Goal: Information Seeking & Learning: Learn about a topic

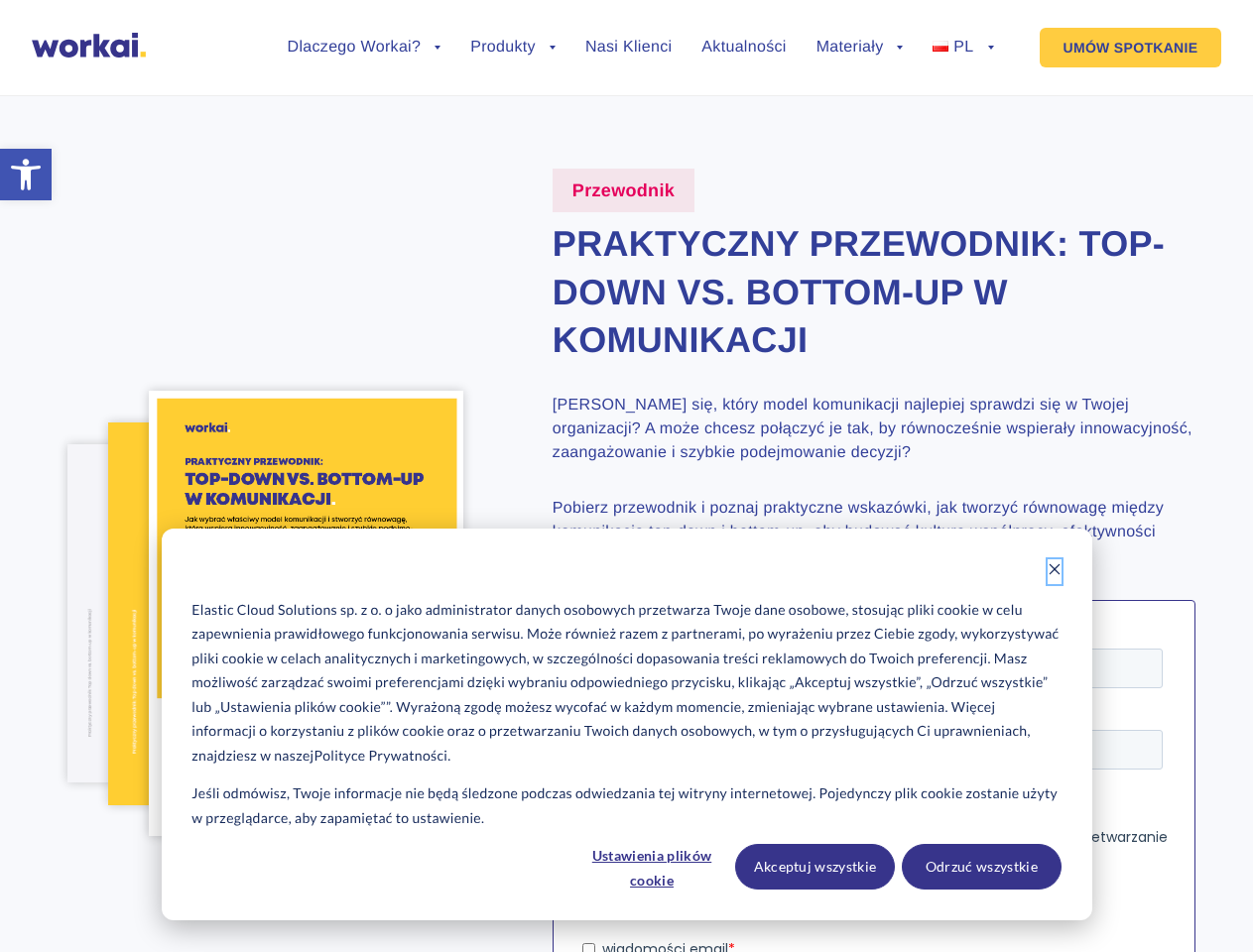
click at [1055, 571] on icon "Dismiss cookie banner" at bounding box center [1055, 569] width 14 height 14
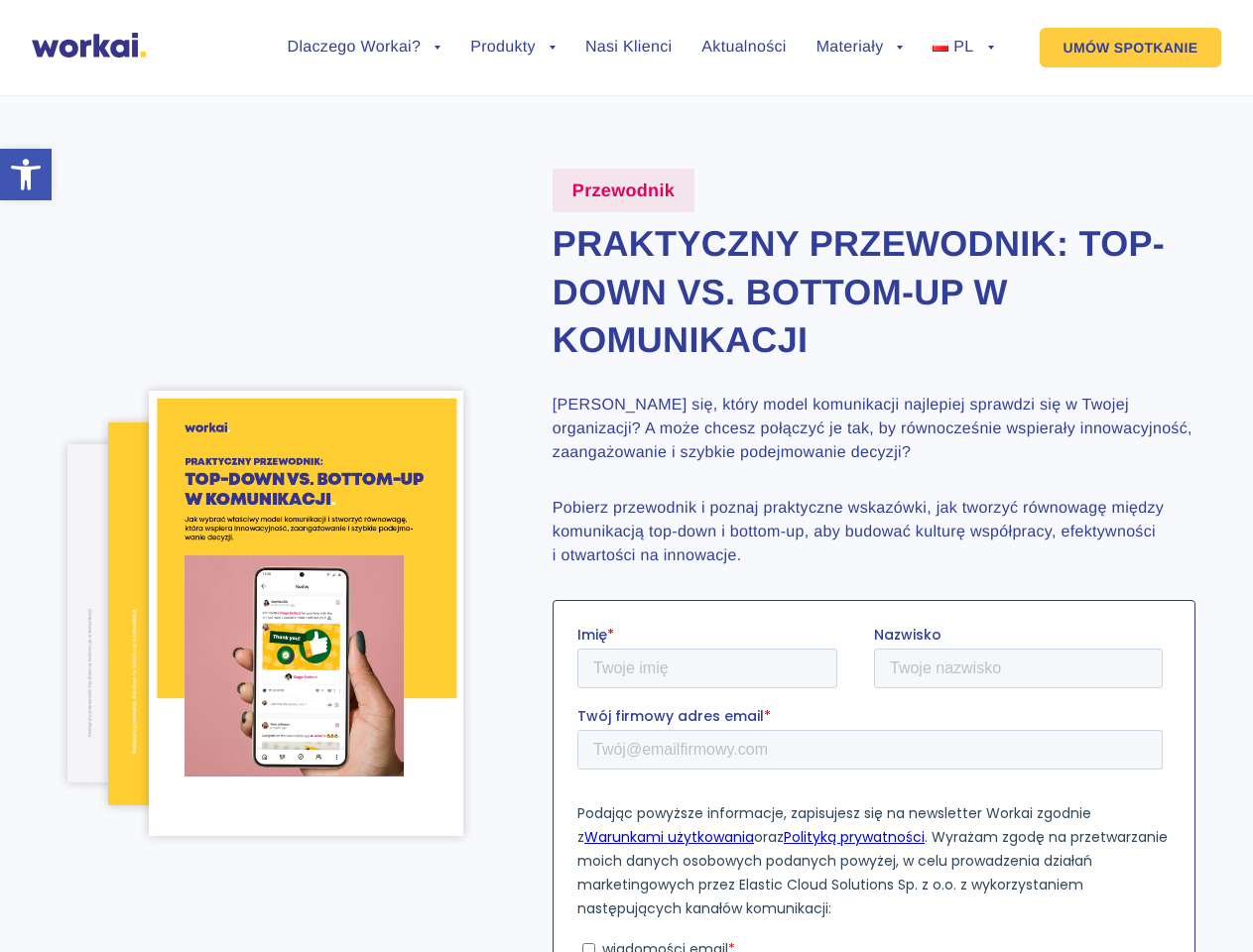
click at [652, 866] on p "Podając powyższe informacje, zapisujesz się na newsletter Workai zgodnie z Waru…" at bounding box center [873, 859] width 594 height 119
click at [815, 866] on p "Podając powyższe informacje, zapisujesz się na newsletter Workai zgodnie z Waru…" at bounding box center [873, 859] width 594 height 119
click at [981, 866] on p "Podając powyższe informacje, zapisujesz się na newsletter Workai zgodnie z Waru…" at bounding box center [873, 859] width 594 height 119
click at [364, 63] on li "Dlaczego Workai? back Dlaczego Workai? Kalkulator ROI Intranetu Bezpieczeństwo" at bounding box center [365, 63] width 154 height 46
click at [364, 48] on link "Dlaczego Workai?" at bounding box center [365, 48] width 154 height 16
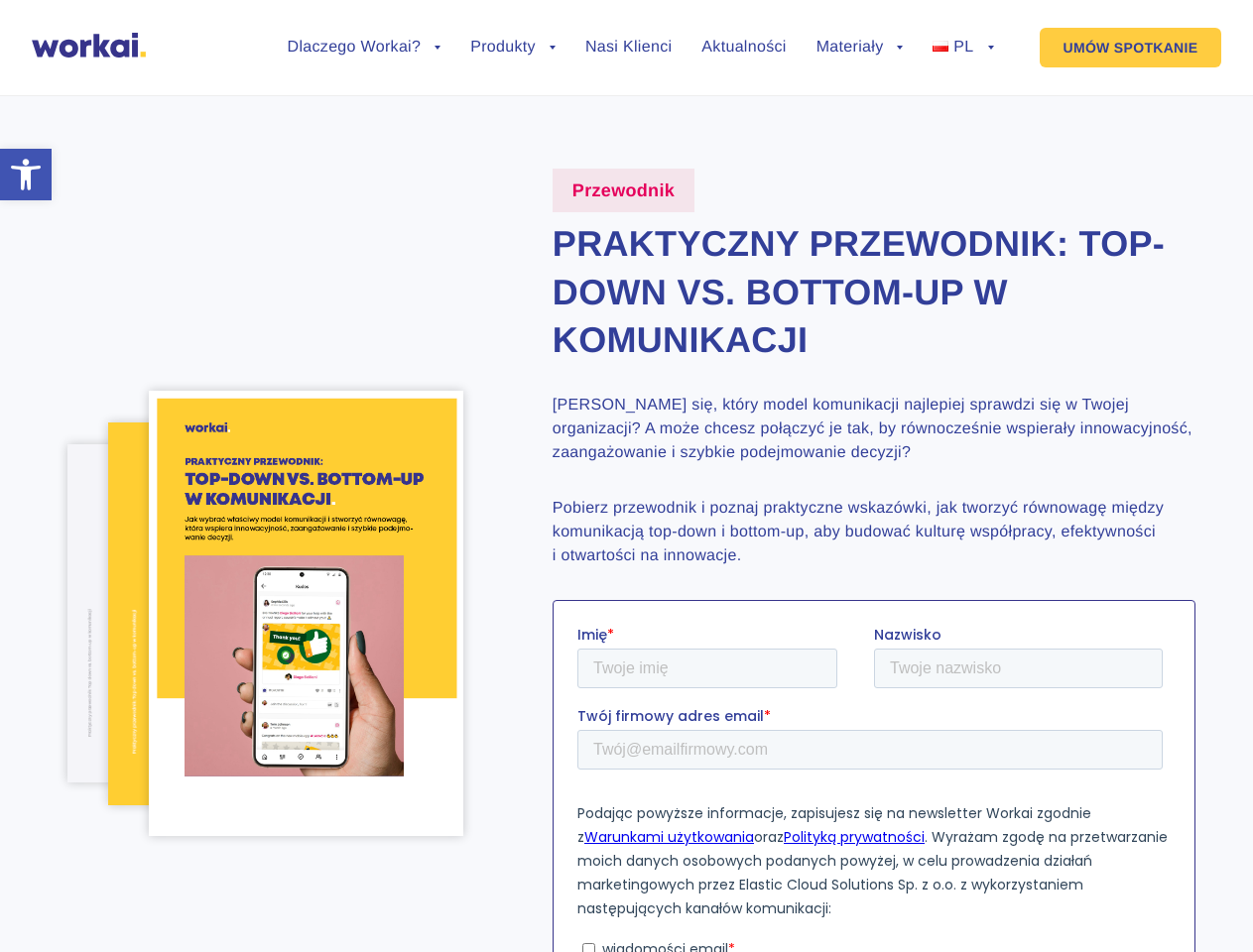
click at [513, 63] on li "Produkty back Workai Intranet Workai Connections Workai Knowledge Workai Mobile…" at bounding box center [513, 63] width 85 height 46
click at [860, 63] on li "Materiały back Centrum pomocy Przewodniki i ebooki Blog" at bounding box center [859, 63] width 87 height 46
click at [860, 48] on link "Materiały" at bounding box center [859, 48] width 87 height 16
click at [962, 63] on li "PL back EN FR ES DE" at bounding box center [962, 63] width 61 height 46
